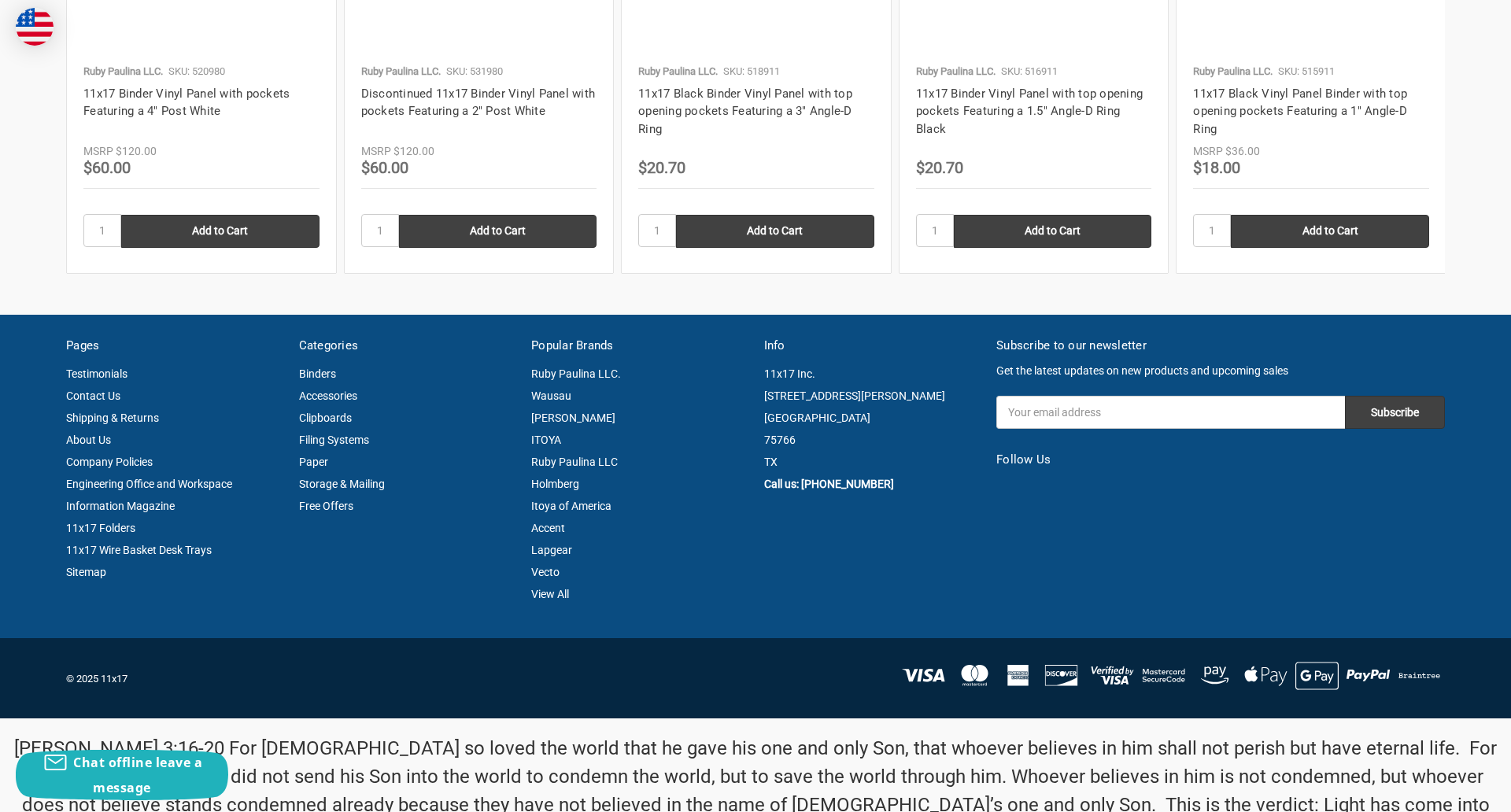
scroll to position [2129, 0]
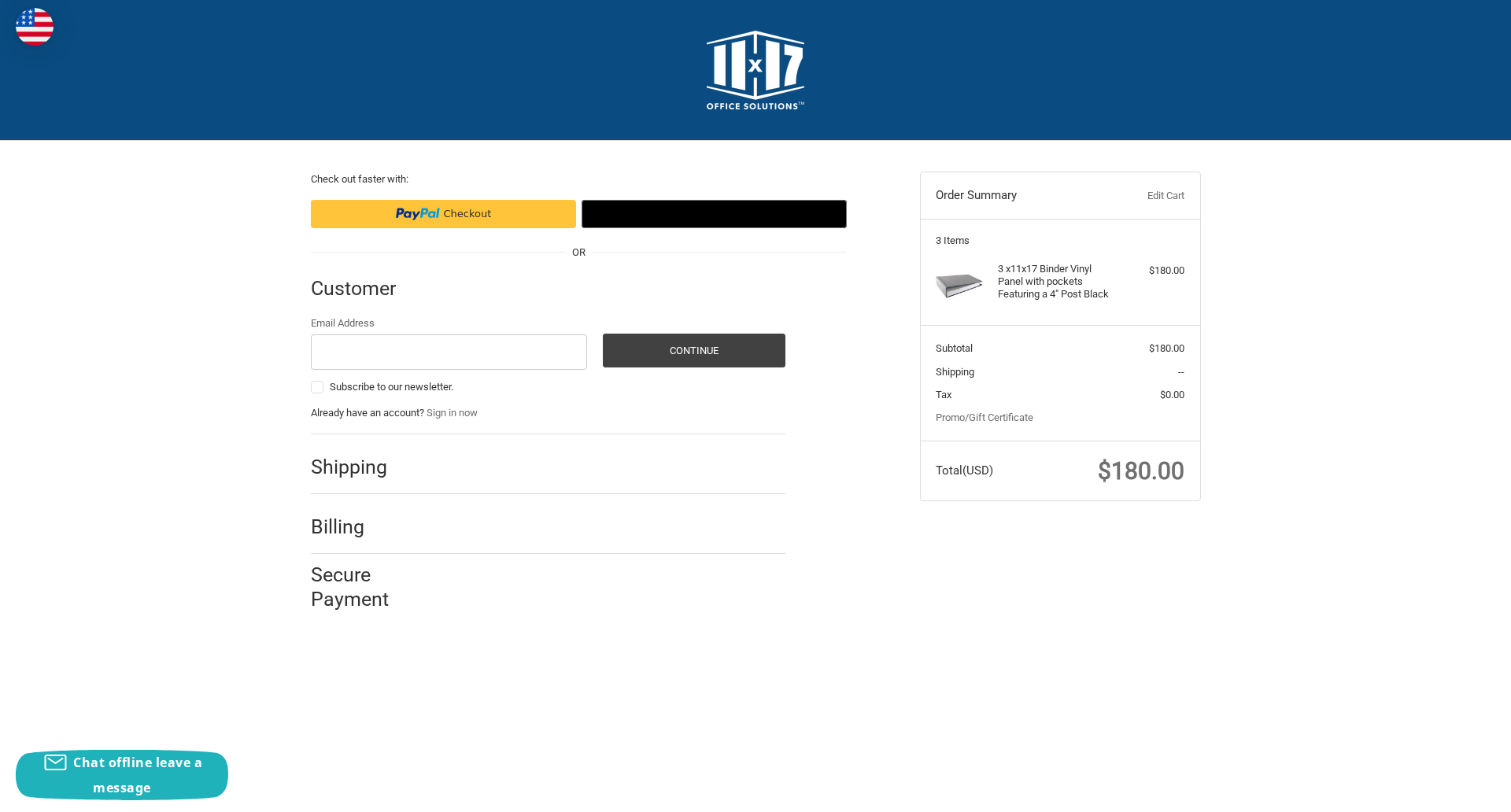
click at [448, 351] on input "Email Address" at bounding box center [449, 351] width 277 height 35
type input "[EMAIL_ADDRESS][DOMAIN_NAME]"
click at [693, 350] on button "Continue" at bounding box center [694, 351] width 182 height 34
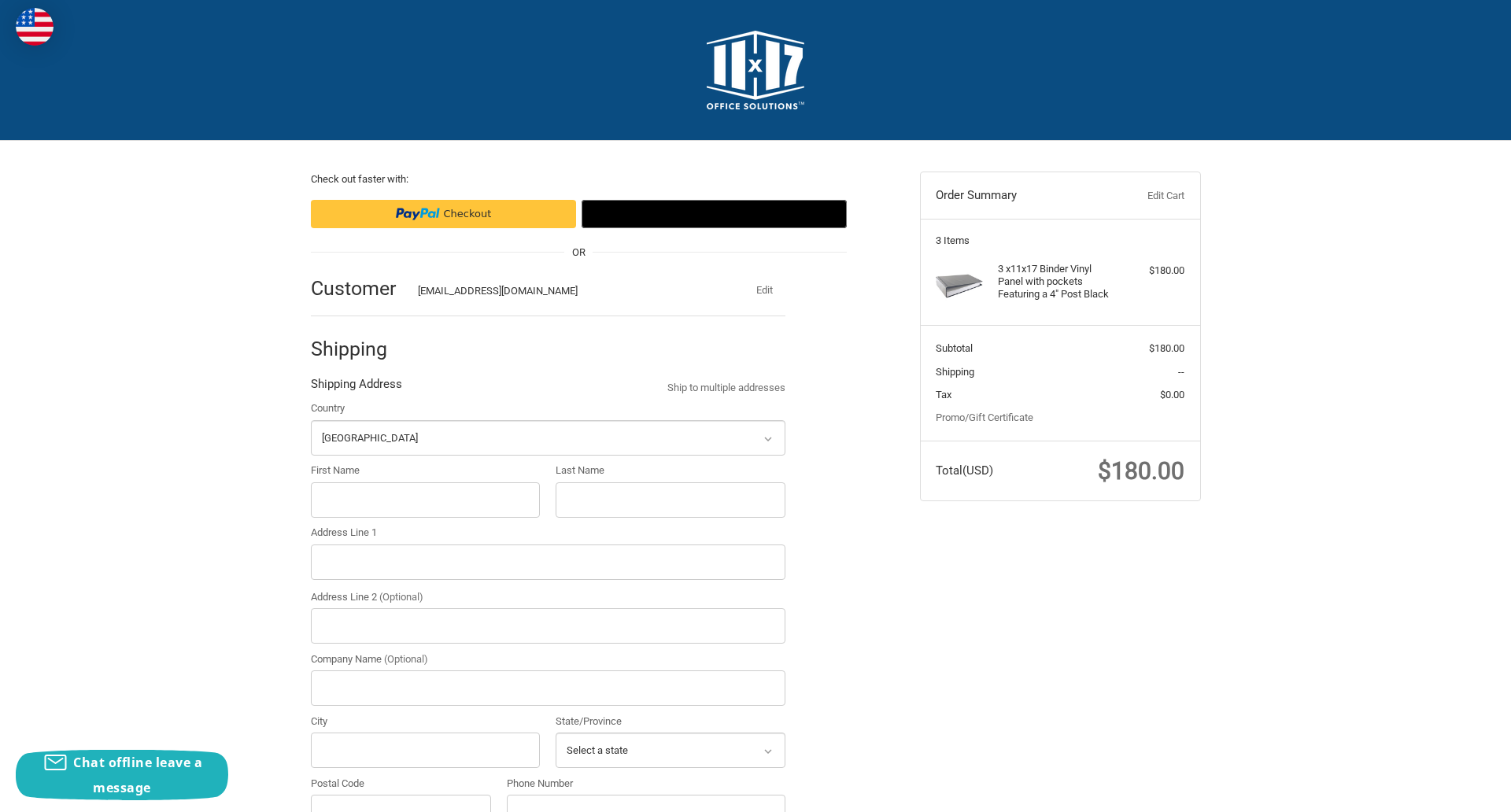
select select "US"
click at [425, 499] on input "First Name" at bounding box center [426, 499] width 230 height 35
type input "reflectiz"
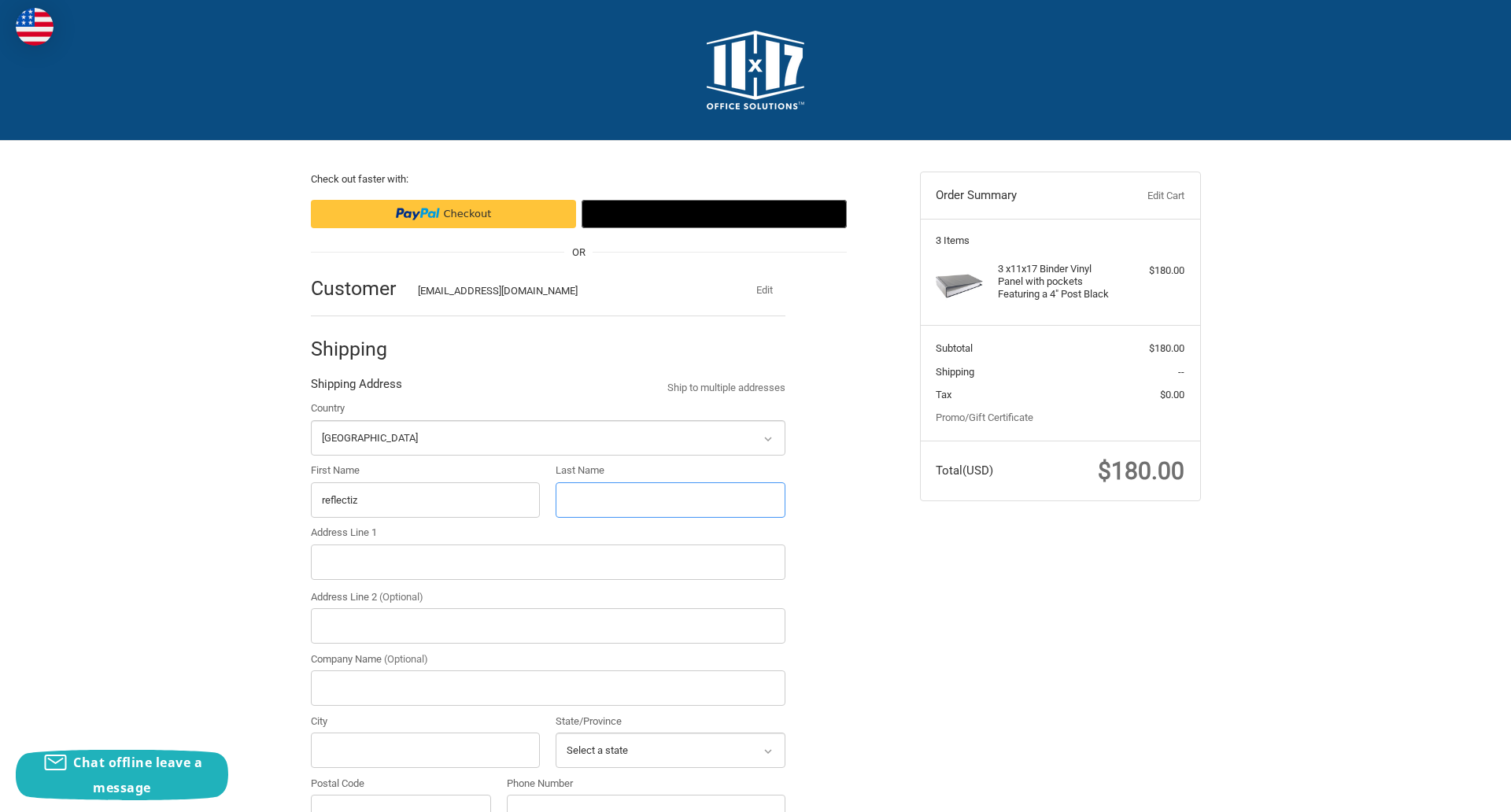
click at [670, 499] on input "Last Name" at bounding box center [670, 499] width 230 height 35
type input "bigcommerce"
click at [400, 794] on input "Postal Code" at bounding box center [401, 811] width 181 height 35
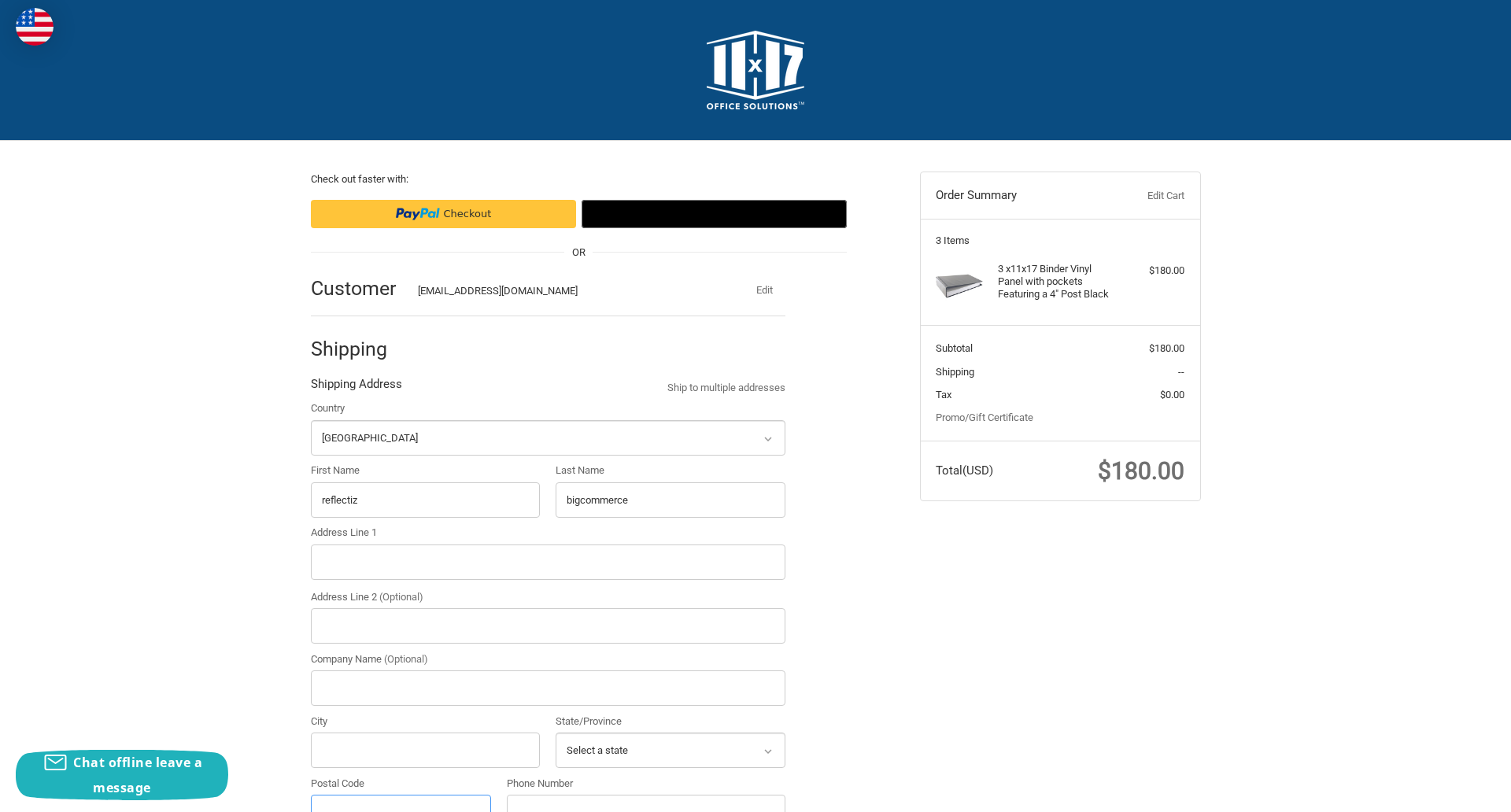
click at [400, 794] on input "Postal Code" at bounding box center [401, 811] width 181 height 35
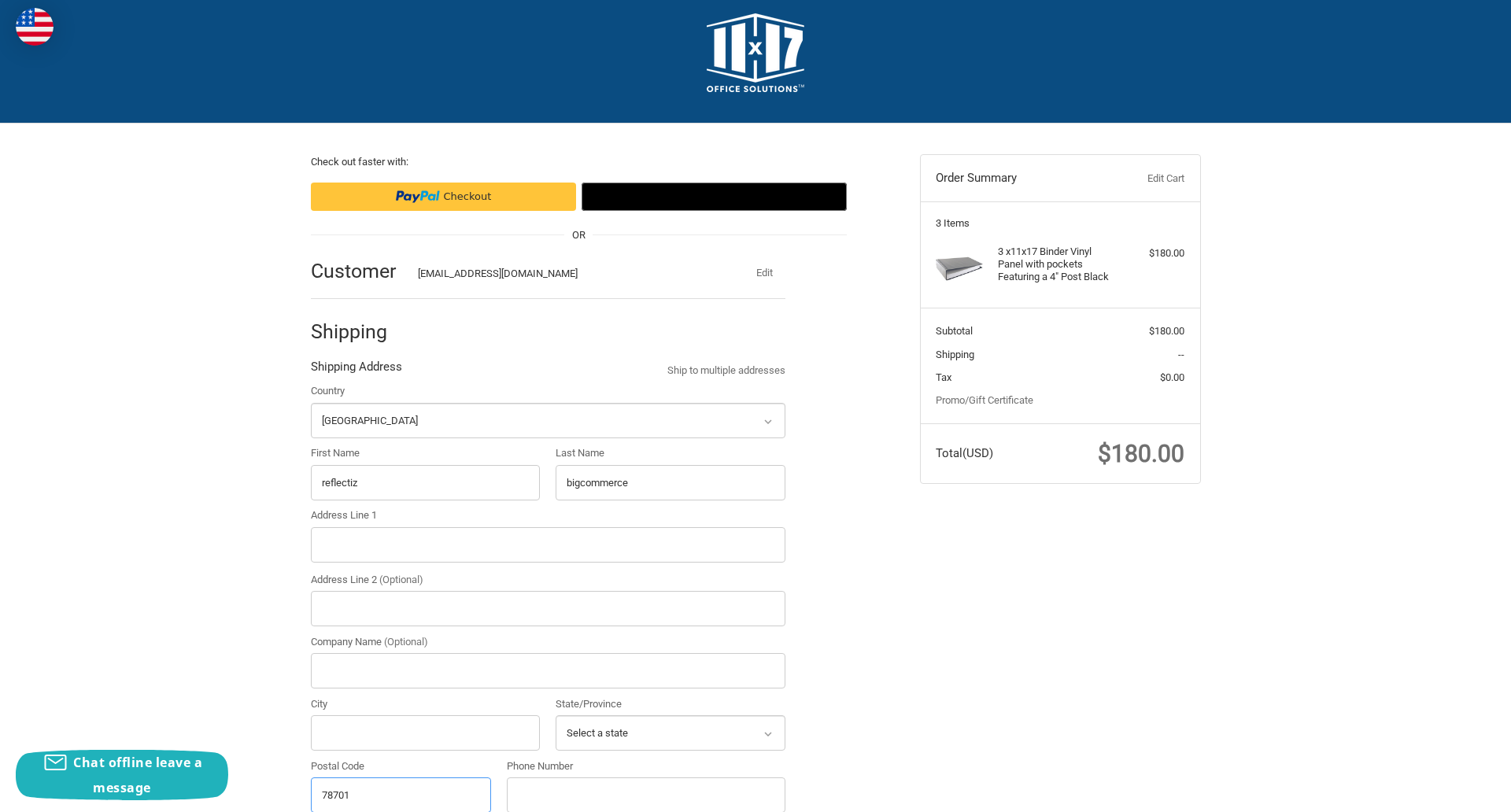
click at [400, 794] on input "78701" at bounding box center [401, 794] width 181 height 35
type input "78701"
click at [547, 544] on input "Address Line 1" at bounding box center [548, 544] width 474 height 35
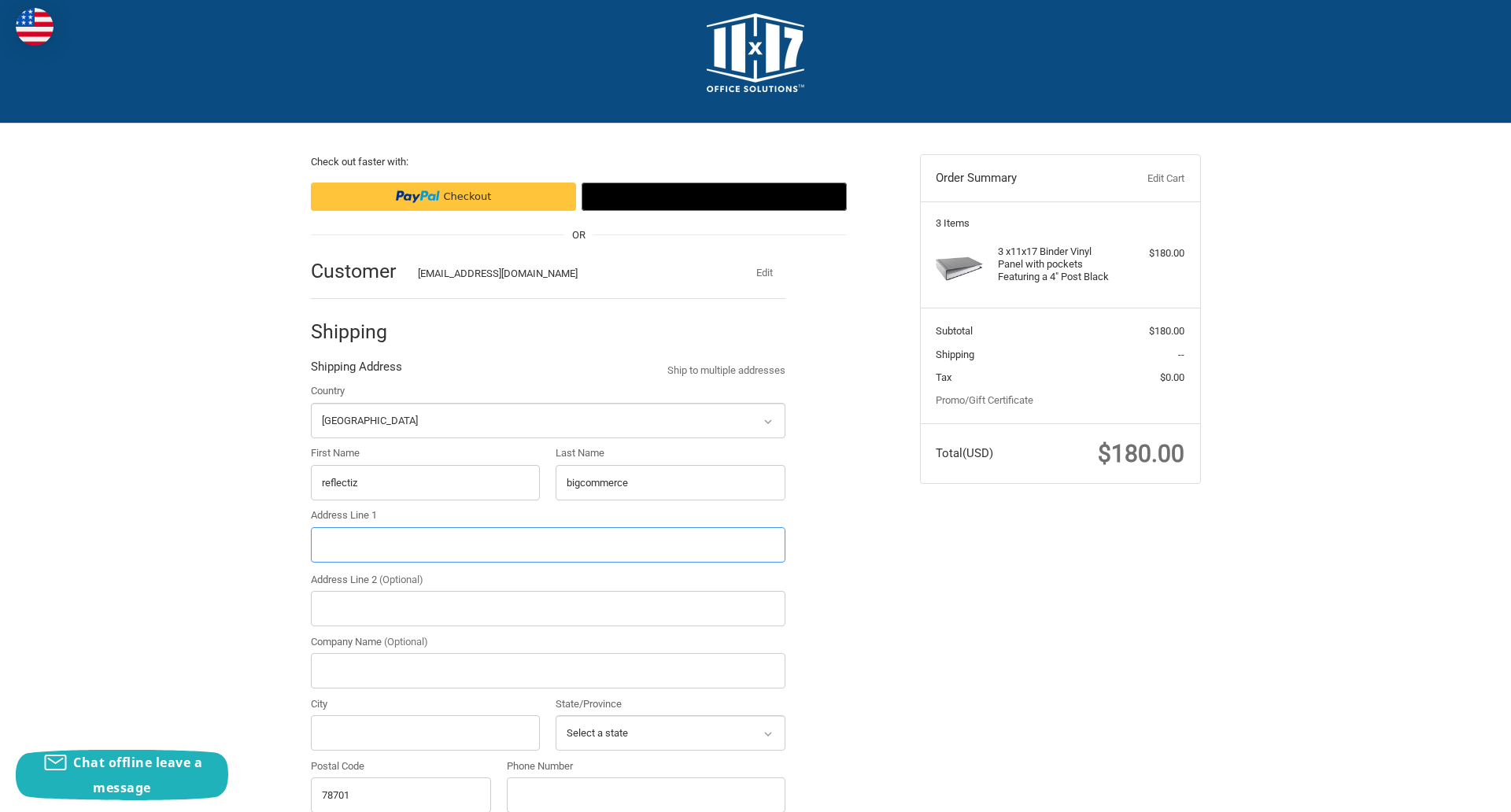
click at [547, 544] on input "Address Line 1" at bounding box center [548, 544] width 474 height 35
type input "[STREET_ADDRESS]"
click at [355, 370] on legend "Shipping Address" at bounding box center [356, 370] width 91 height 25
click at [400, 794] on input "78701" at bounding box center [401, 794] width 181 height 35
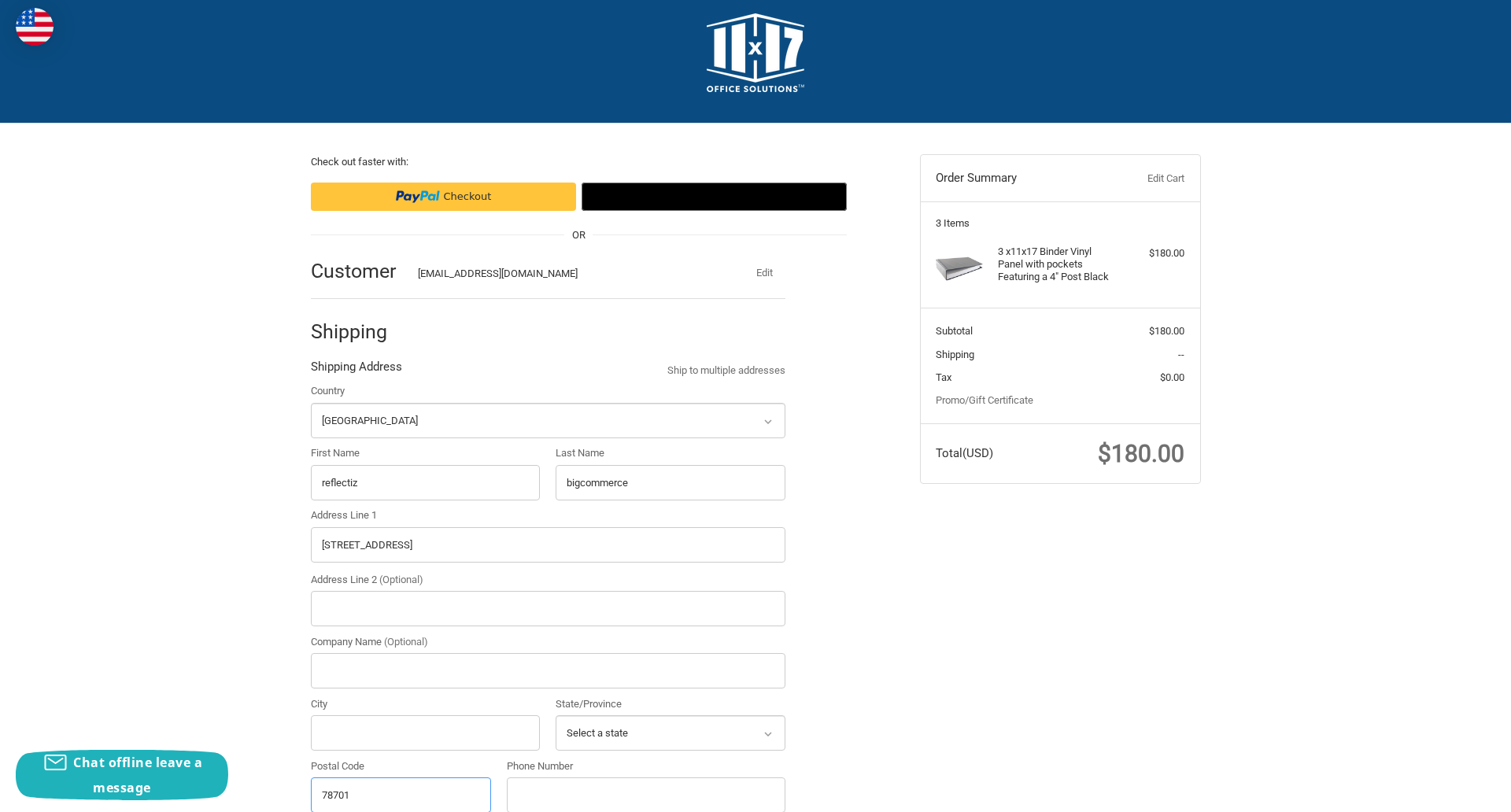
click at [400, 794] on input "78701" at bounding box center [401, 794] width 181 height 35
type input "78701"
select select "TX"
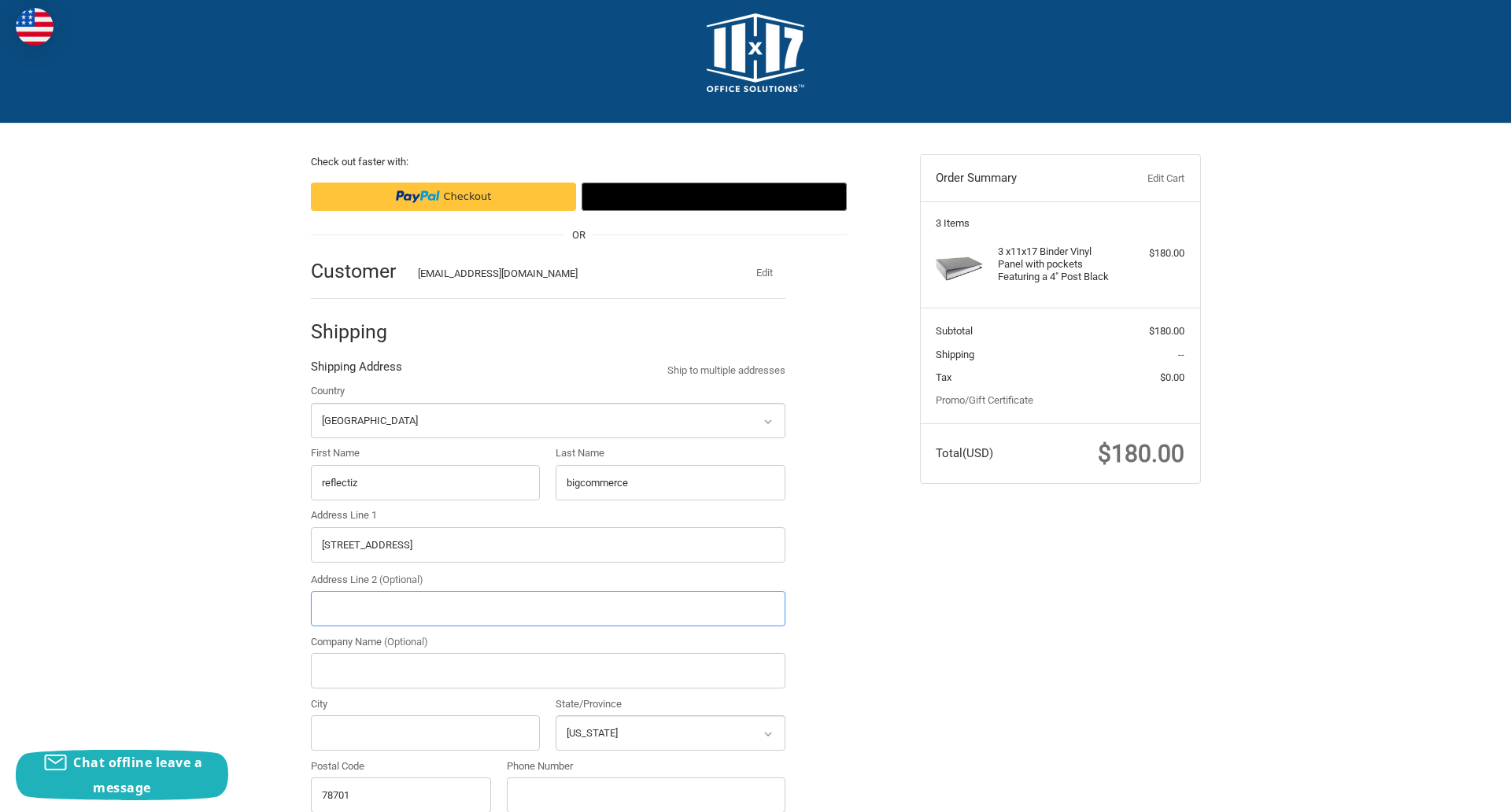
click at [547, 608] on input "Address Line 2 (Optional)" at bounding box center [548, 607] width 474 height 35
type input "2"
click at [425, 733] on input "City" at bounding box center [426, 732] width 230 height 35
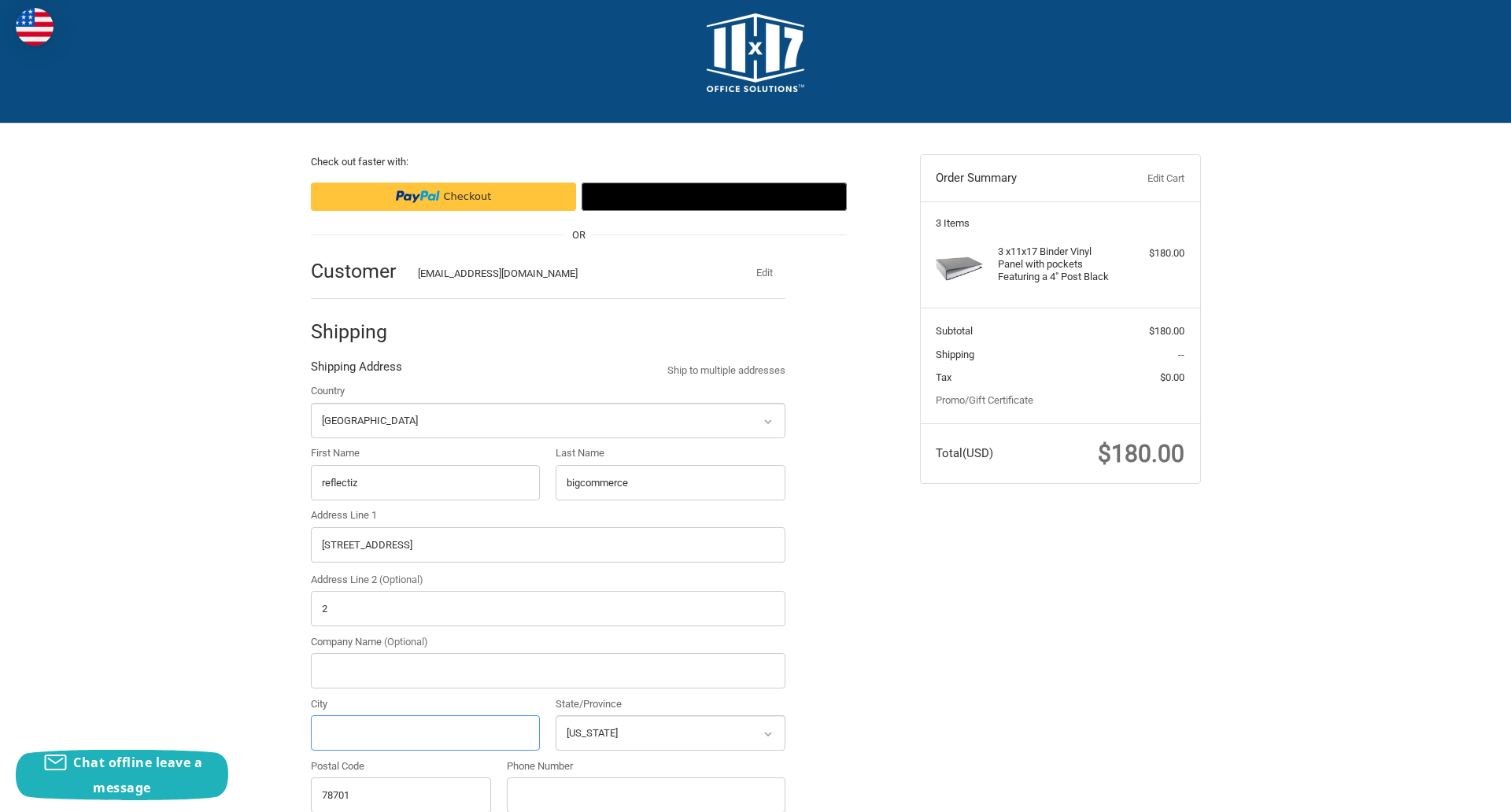
click at [425, 733] on input "City" at bounding box center [426, 732] width 230 height 35
click at [425, 733] on input "Austin" at bounding box center [426, 732] width 230 height 35
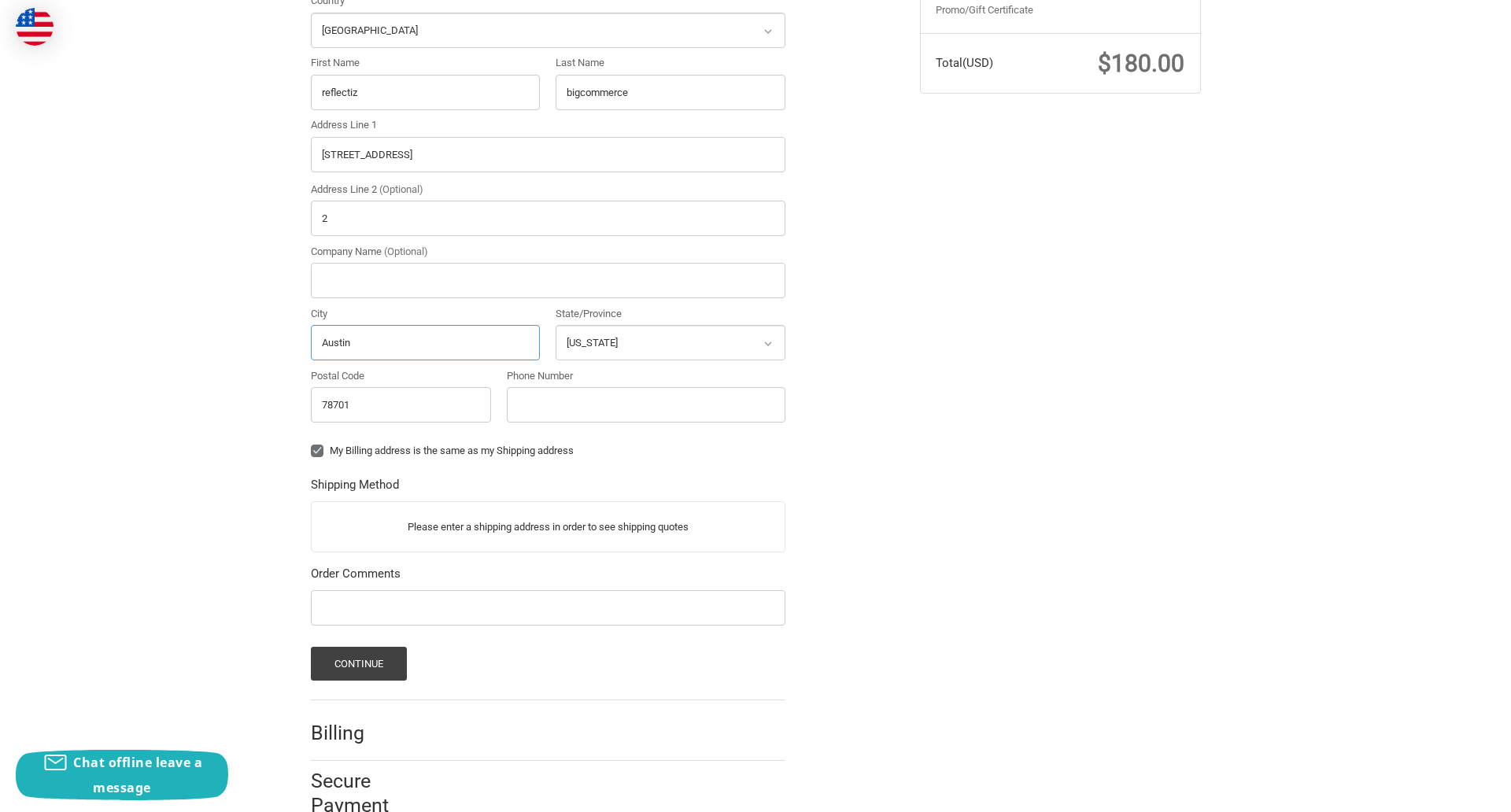
scroll to position [446, 0]
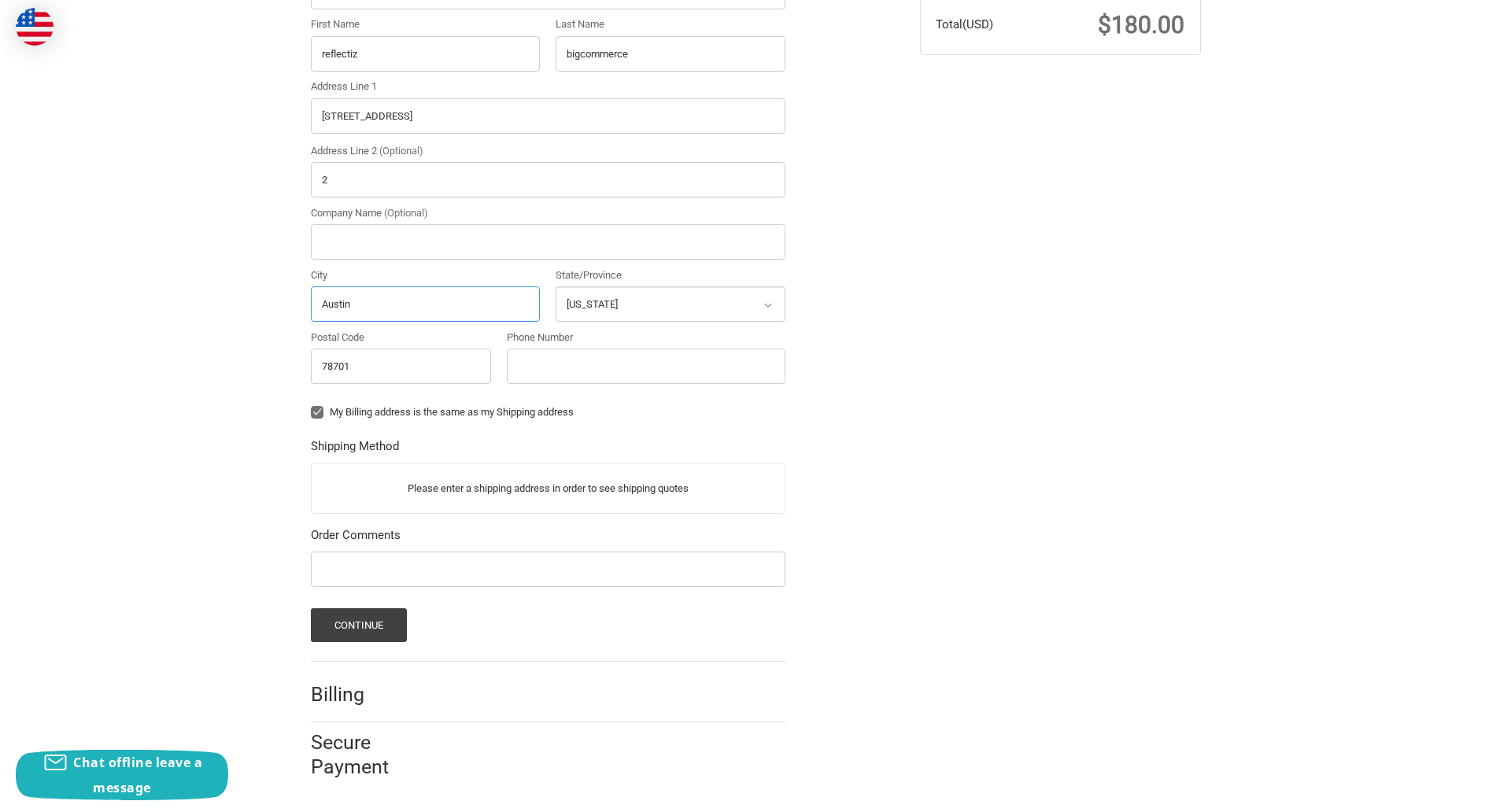
type input "Austin"
click at [646, 366] on input "Phone Number" at bounding box center [646, 366] width 279 height 35
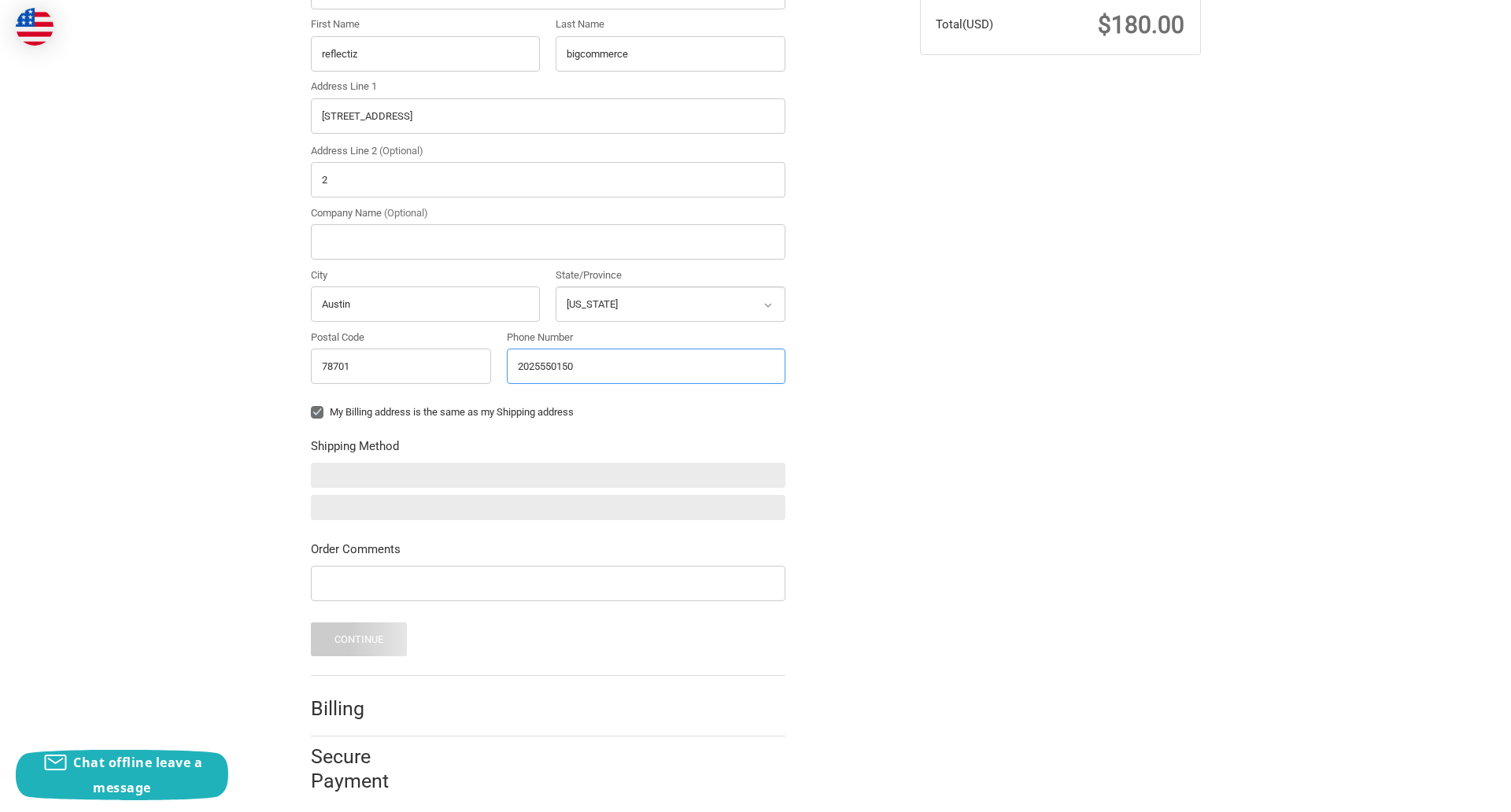
type input "2025550150"
click at [547, 242] on input "Company Name (Optional)" at bounding box center [548, 242] width 474 height 35
type input "bigcommerce"
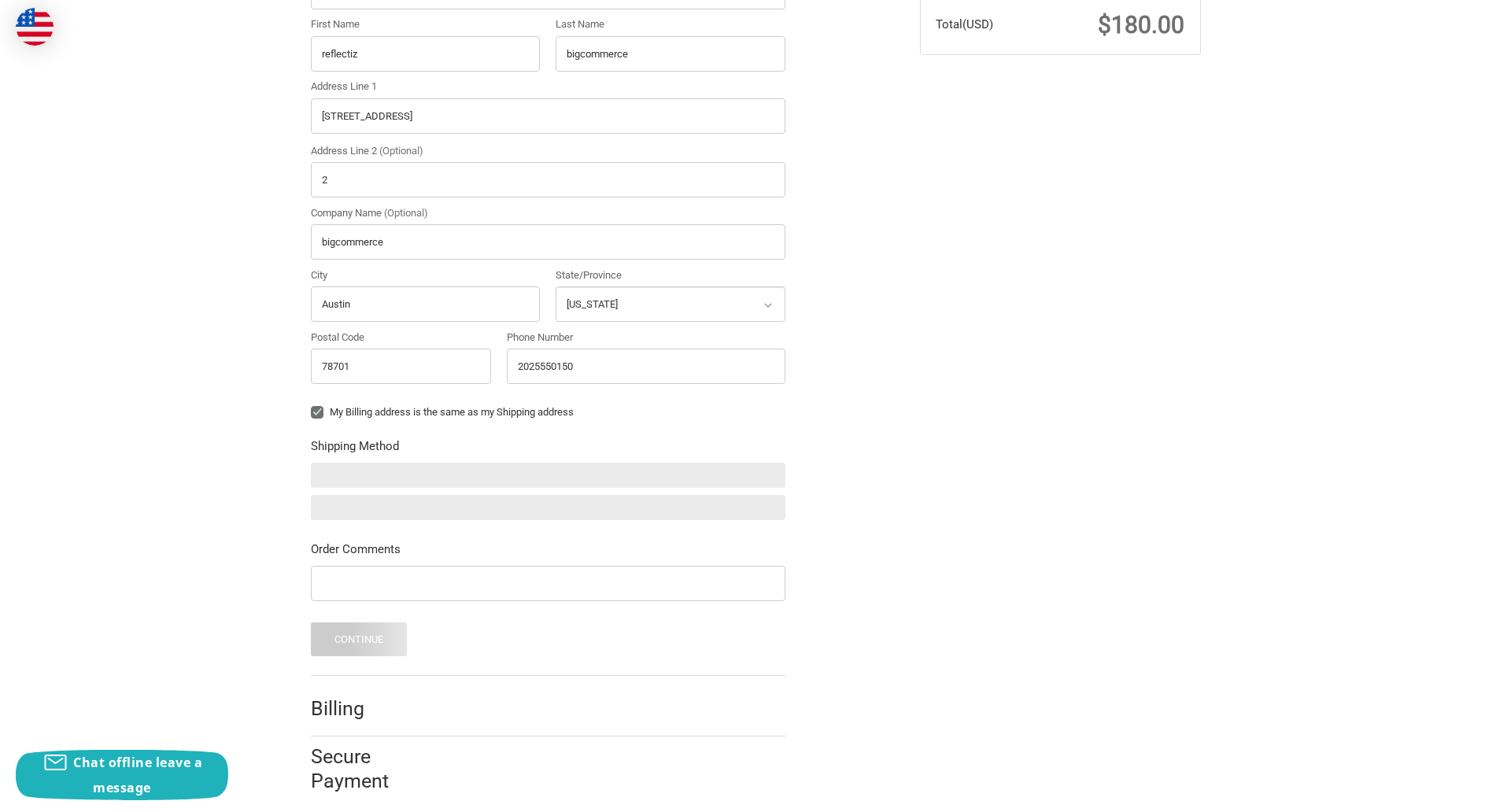
click at [311, 424] on form "Country Select a country [GEOGRAPHIC_DATA] [GEOGRAPHIC_DATA] [GEOGRAPHIC_DATA] …" at bounding box center [548, 305] width 474 height 702
click at [311, 603] on form "Country Select a country [GEOGRAPHIC_DATA] [GEOGRAPHIC_DATA] [GEOGRAPHIC_DATA] …" at bounding box center [548, 305] width 474 height 702
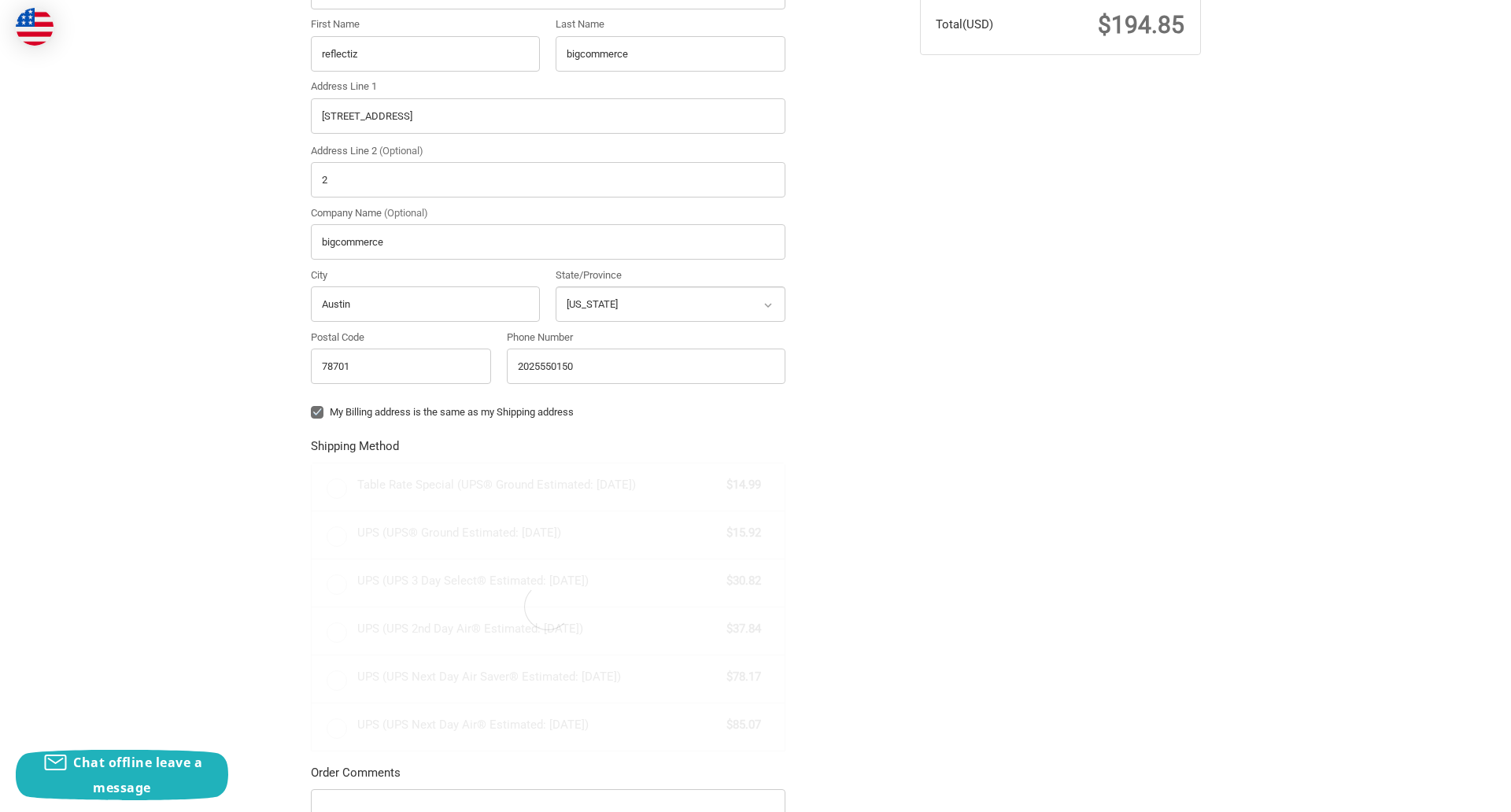
radio input "true"
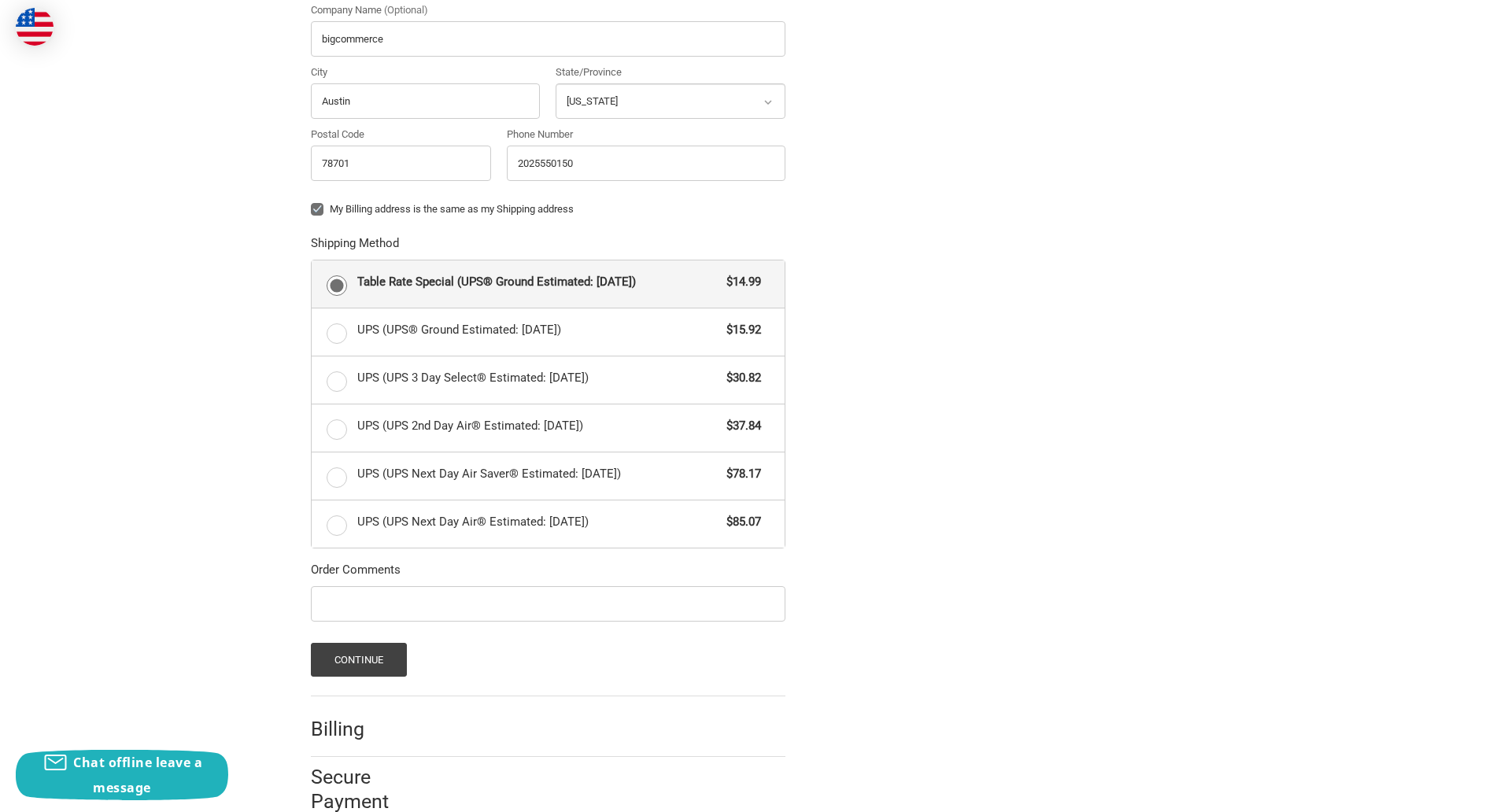
scroll to position [683, 0]
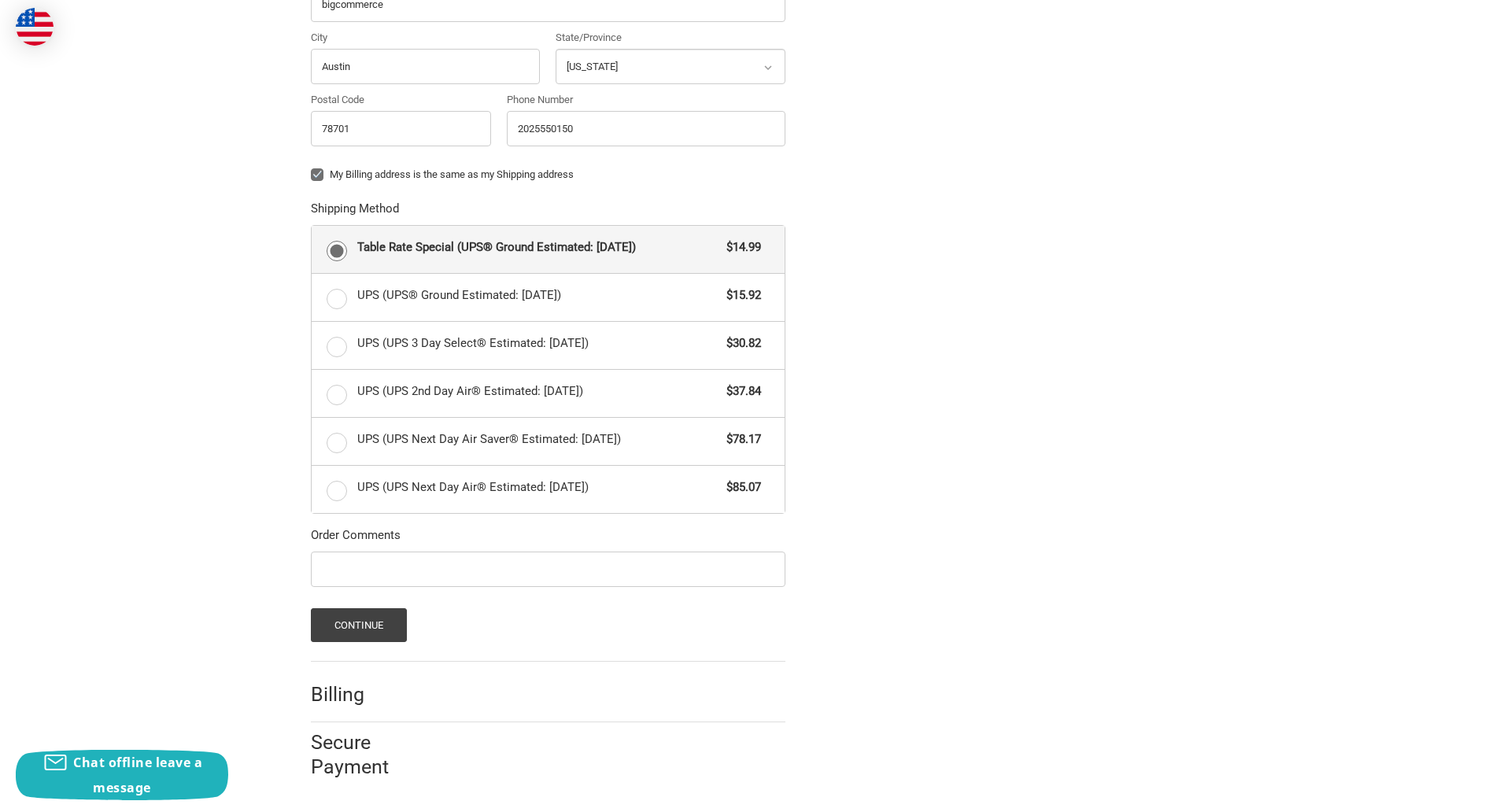
click at [547, 249] on span "Table Rate Special (UPS® Ground Estimated: [DATE])" at bounding box center [537, 247] width 362 height 18
click at [312, 226] on input "Table Rate Special (UPS® Ground Estimated: [DATE]) $14.99" at bounding box center [312, 225] width 1 height 1
click at [358, 625] on button "Continue" at bounding box center [359, 625] width 96 height 34
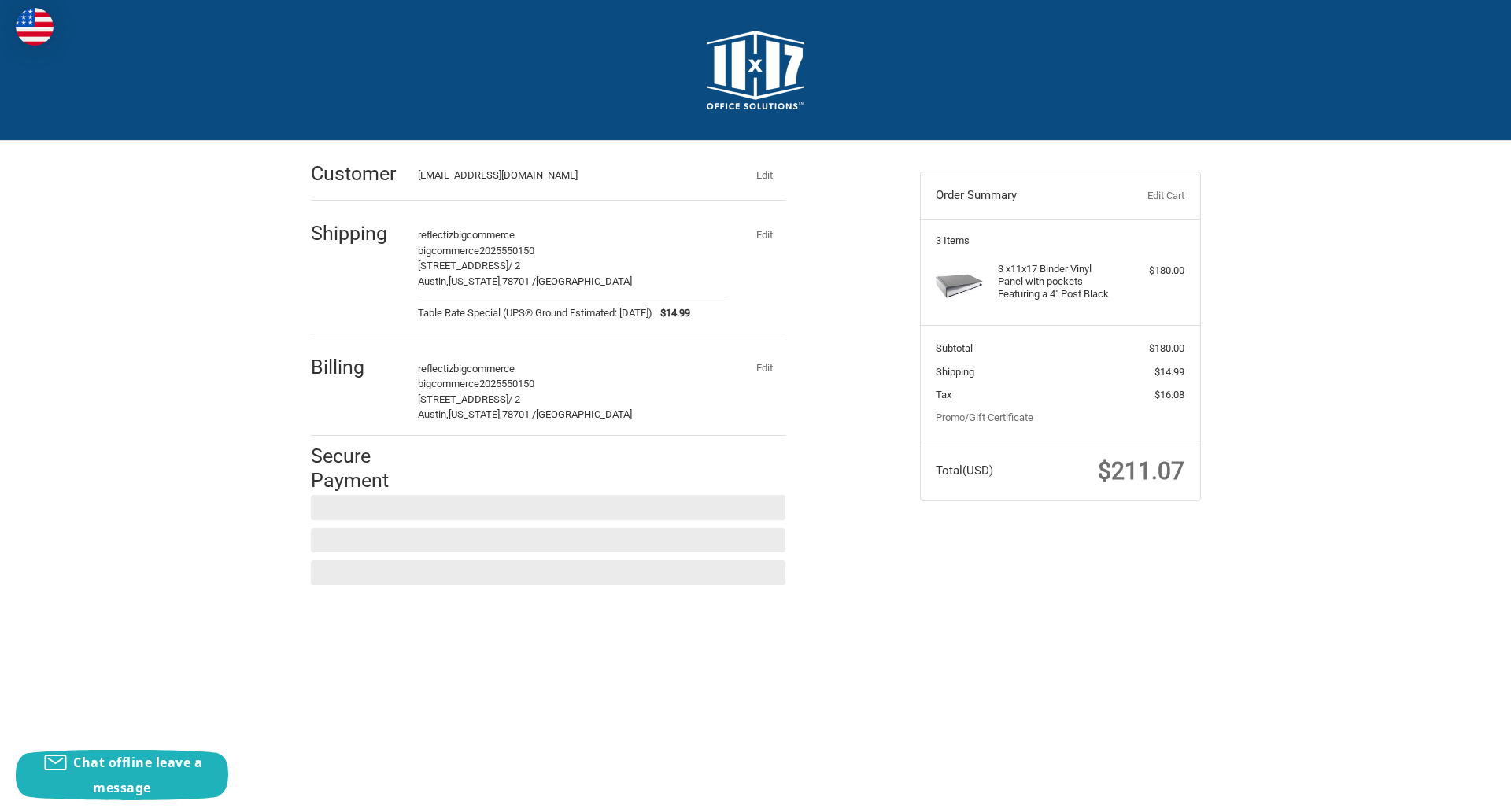
scroll to position [0, 0]
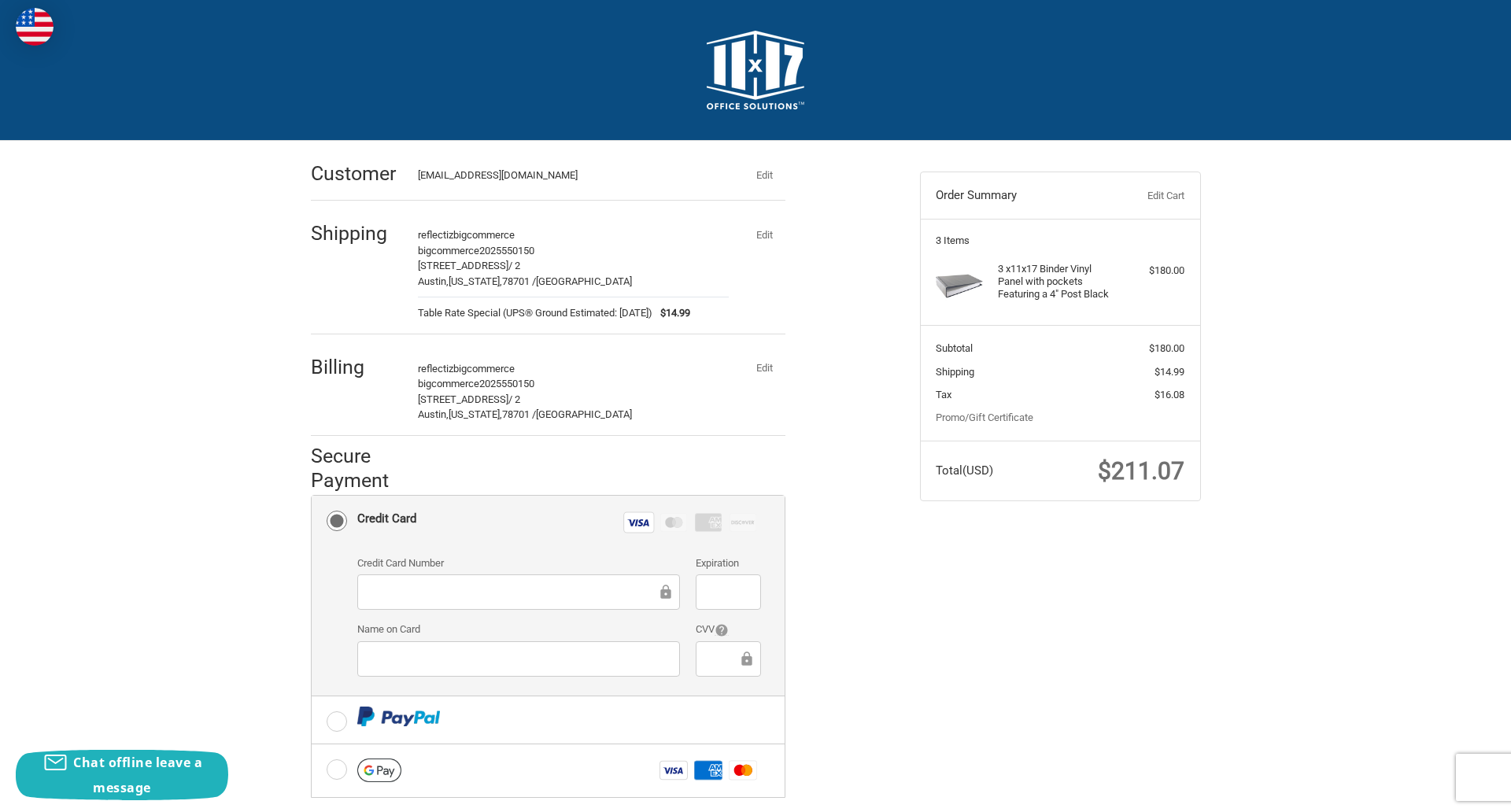
checkbox input "true"
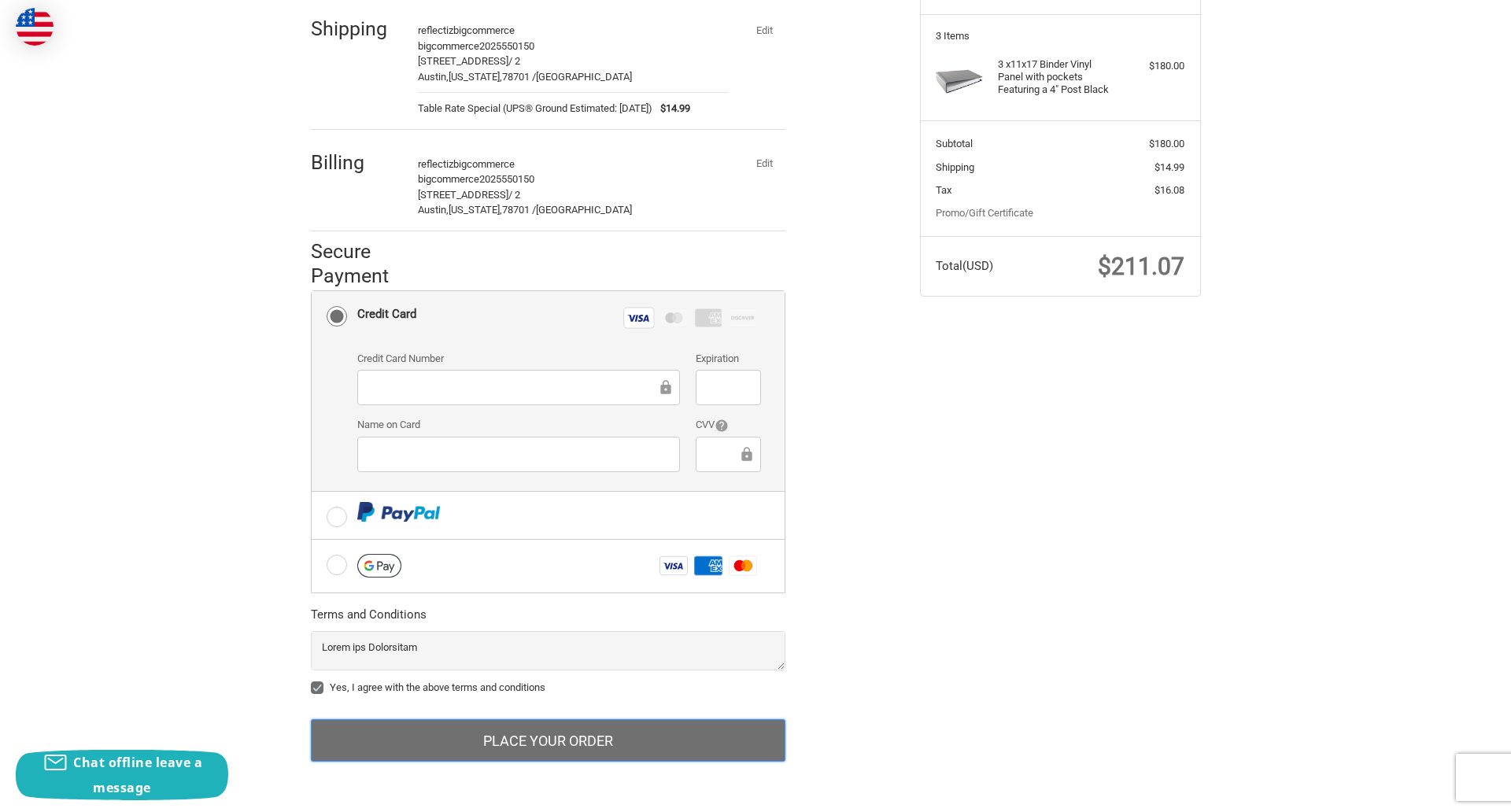
click at [547, 740] on button "Place Your Order" at bounding box center [548, 740] width 474 height 42
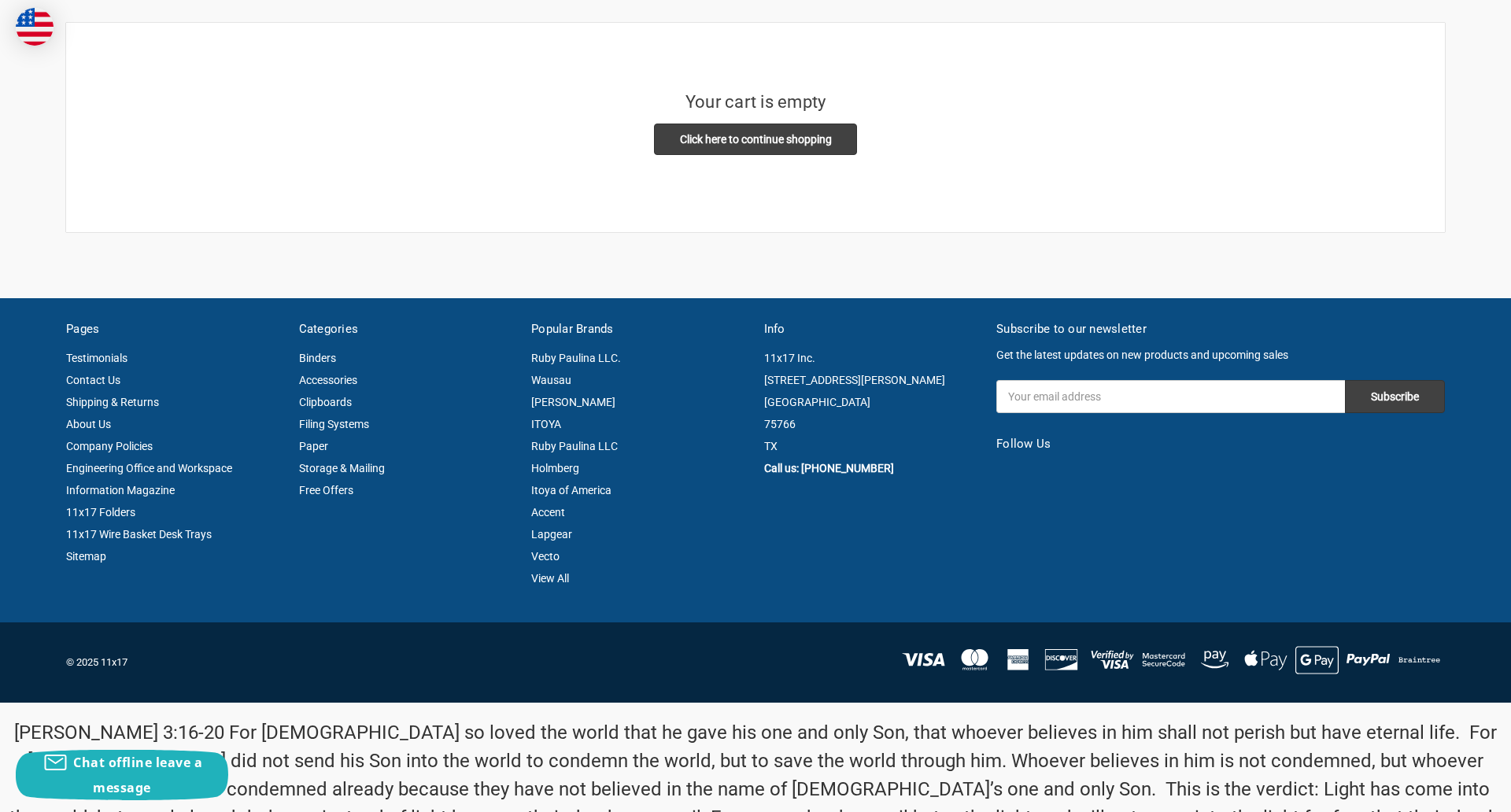
scroll to position [366, 0]
